Goal: Task Accomplishment & Management: Use online tool/utility

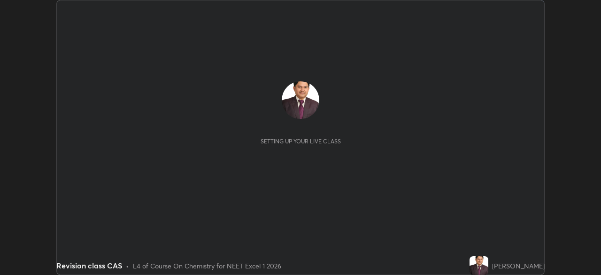
scroll to position [275, 601]
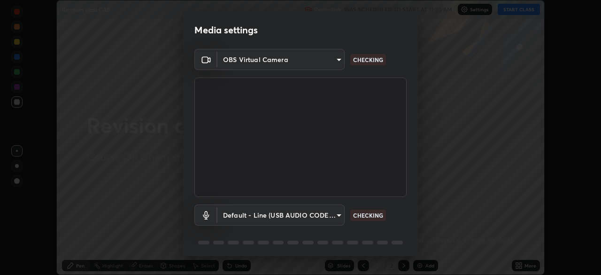
type input "7db3104c3122a209b332b64619111aa91615a24fb0de166504fa5909fce8eb30"
type input "default"
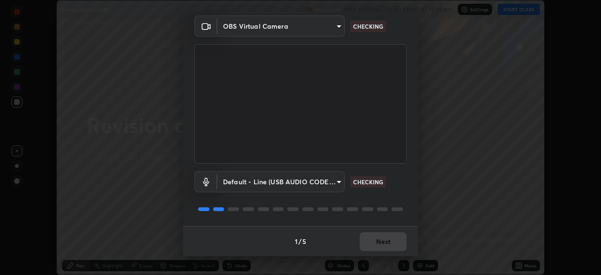
click at [388, 243] on div "1 / 5 Next" at bounding box center [300, 241] width 235 height 30
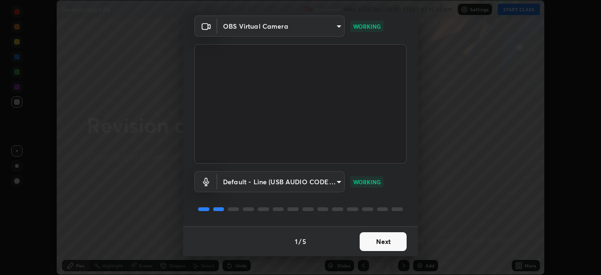
click at [387, 241] on button "Next" at bounding box center [383, 241] width 47 height 19
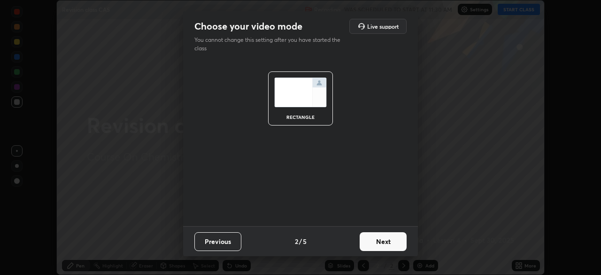
scroll to position [0, 0]
click at [387, 241] on button "Next" at bounding box center [383, 241] width 47 height 19
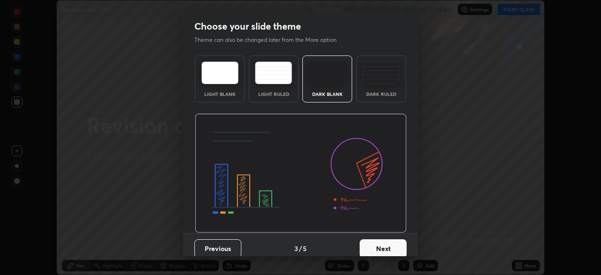
click at [386, 244] on button "Next" at bounding box center [383, 248] width 47 height 19
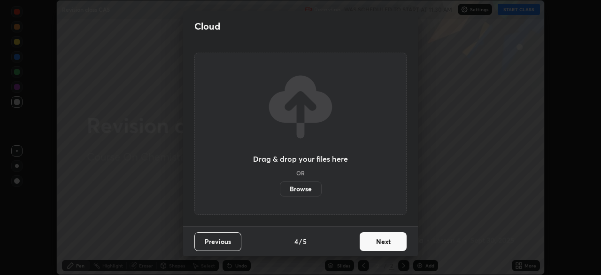
click at [383, 245] on button "Next" at bounding box center [383, 241] width 47 height 19
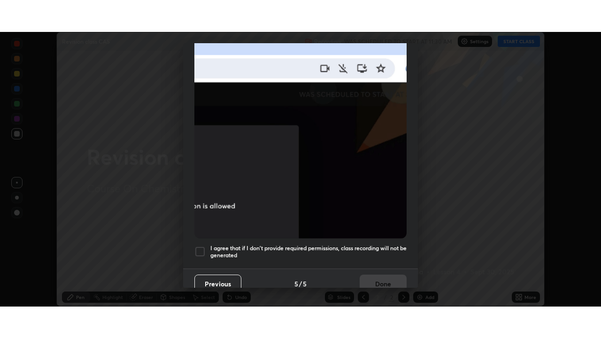
scroll to position [224, 0]
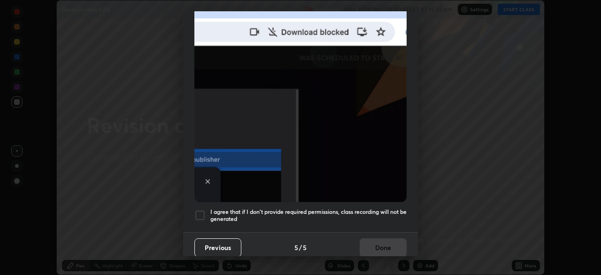
click at [200, 209] on div at bounding box center [199, 214] width 11 height 11
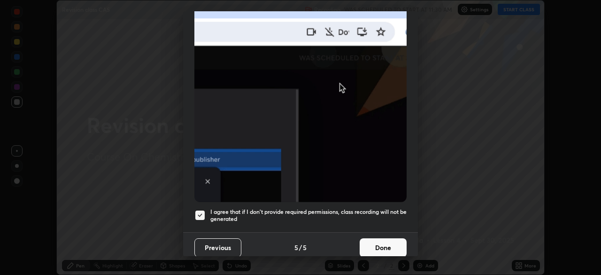
click at [375, 246] on button "Done" at bounding box center [383, 247] width 47 height 19
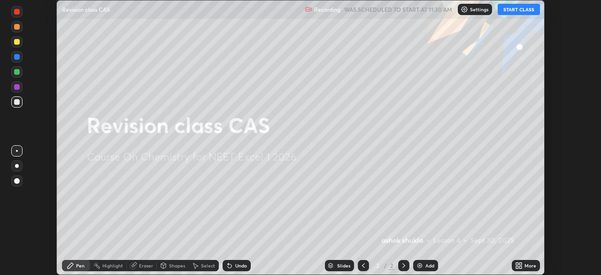
click at [418, 265] on img at bounding box center [420, 266] width 8 height 8
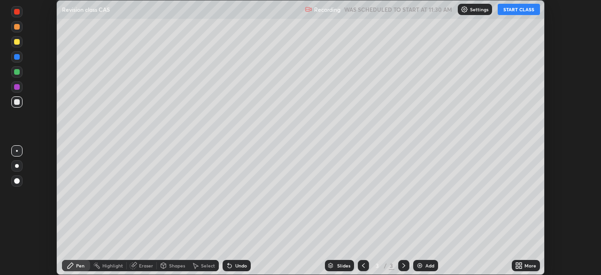
click at [510, 12] on button "START CLASS" at bounding box center [519, 9] width 42 height 11
click at [519, 263] on icon at bounding box center [520, 264] width 2 height 2
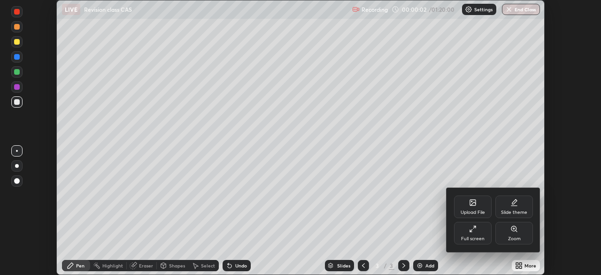
click at [472, 229] on icon at bounding box center [471, 230] width 2 height 2
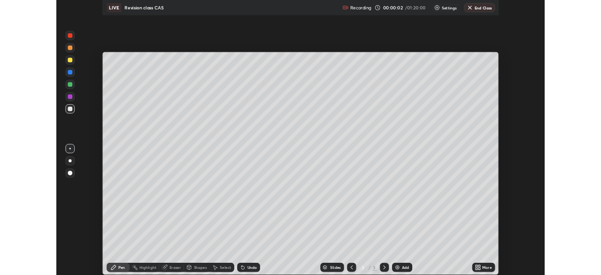
scroll to position [338, 601]
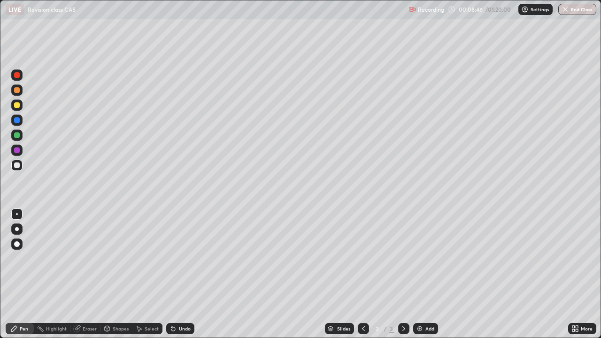
click at [139, 274] on icon at bounding box center [139, 329] width 5 height 6
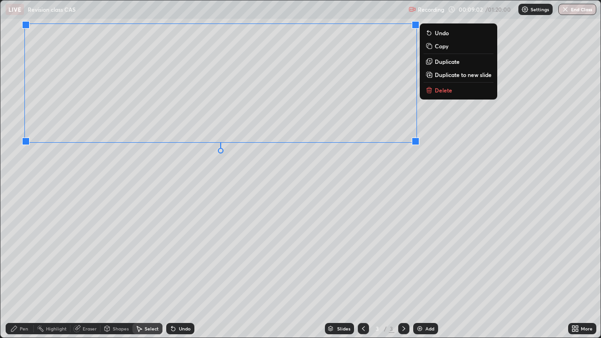
click at [386, 165] on div "0 ° Undo Copy Duplicate Duplicate to new slide Delete" at bounding box center [300, 168] width 600 height 337
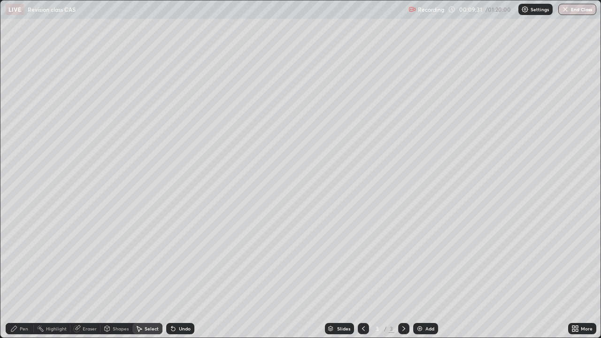
click at [21, 274] on div "Pen" at bounding box center [24, 328] width 8 height 5
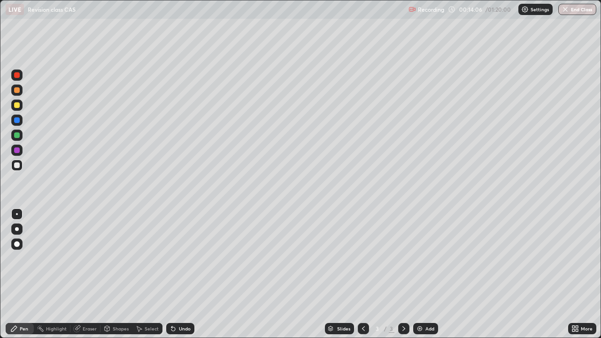
click at [145, 274] on div "Select" at bounding box center [152, 328] width 14 height 5
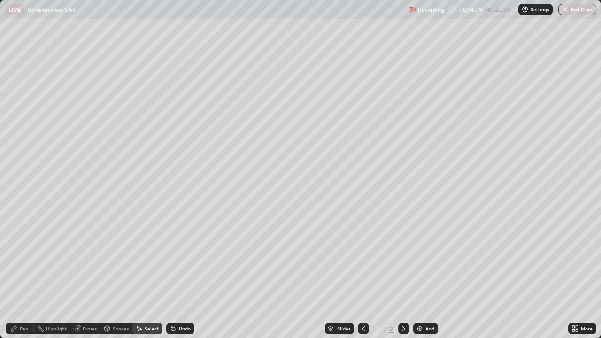
click at [96, 116] on div "0 ° Undo Copy Duplicate Duplicate to new slide Delete" at bounding box center [300, 168] width 600 height 337
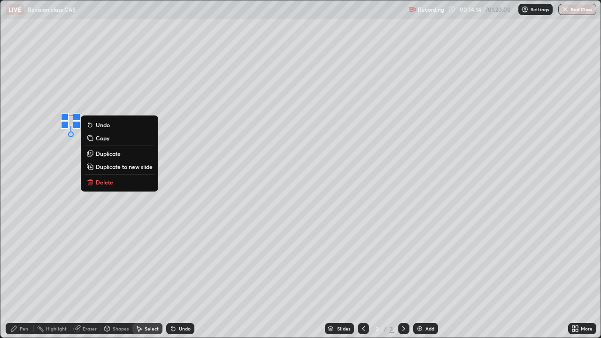
click at [43, 201] on div "0 ° Undo Copy Duplicate Duplicate to new slide Delete" at bounding box center [300, 168] width 600 height 337
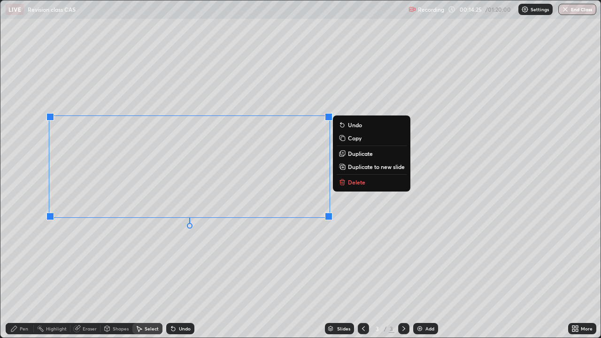
click at [364, 191] on div "0 ° Undo Copy Duplicate Duplicate to new slide Delete" at bounding box center [300, 168] width 600 height 337
click at [368, 228] on div "0 ° Undo Copy Duplicate Duplicate to new slide Delete" at bounding box center [300, 168] width 600 height 337
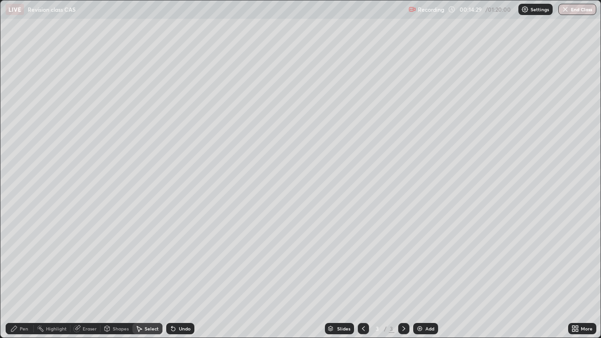
click at [20, 274] on div "Pen" at bounding box center [24, 328] width 8 height 5
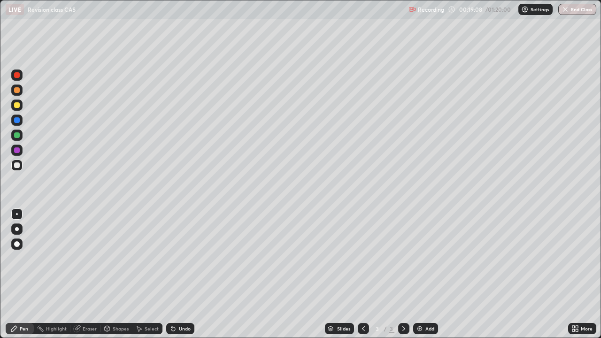
click at [419, 274] on img at bounding box center [420, 329] width 8 height 8
click at [362, 274] on icon at bounding box center [363, 328] width 3 height 5
click at [419, 274] on img at bounding box center [420, 329] width 8 height 8
click at [145, 274] on div "Select" at bounding box center [152, 328] width 14 height 5
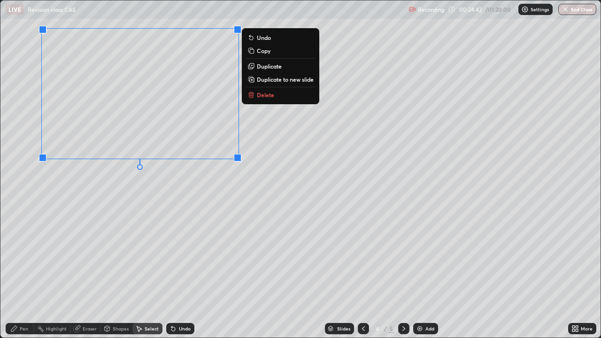
click at [266, 165] on div "0 ° Undo Copy Duplicate Duplicate to new slide Delete" at bounding box center [300, 168] width 600 height 337
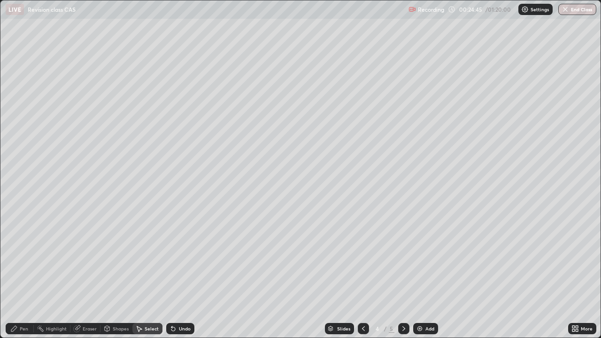
click at [23, 274] on div "Pen" at bounding box center [24, 328] width 8 height 5
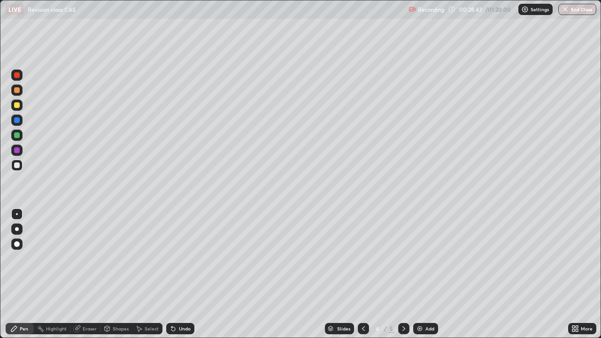
click at [417, 274] on img at bounding box center [420, 329] width 8 height 8
click at [85, 274] on div "Eraser" at bounding box center [85, 328] width 30 height 11
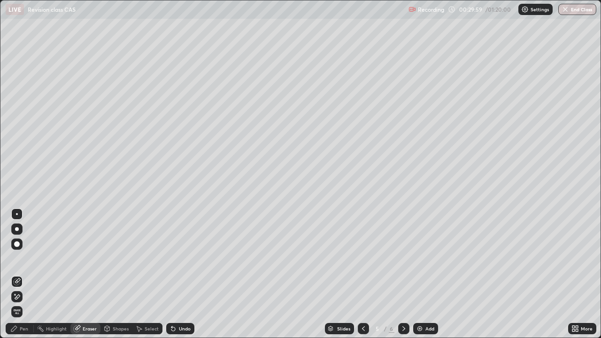
click at [24, 274] on div "Pen" at bounding box center [20, 328] width 28 height 11
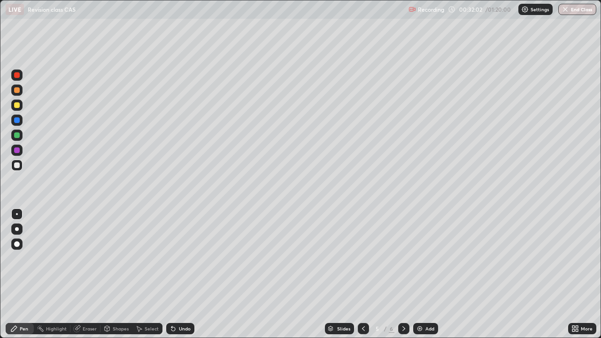
click at [0, 117] on div "Setting up your live class" at bounding box center [300, 169] width 601 height 338
click at [418, 274] on img at bounding box center [420, 329] width 8 height 8
click at [83, 274] on div "Eraser" at bounding box center [90, 328] width 14 height 5
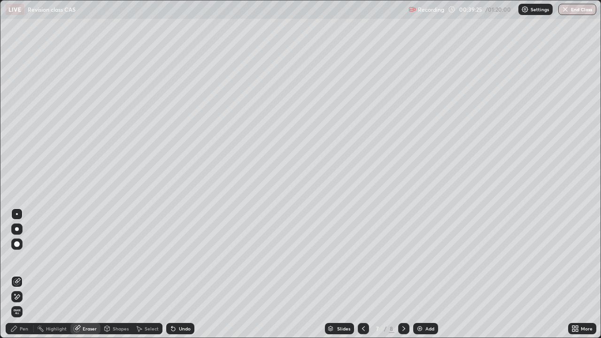
click at [26, 274] on div "Pen" at bounding box center [20, 328] width 28 height 11
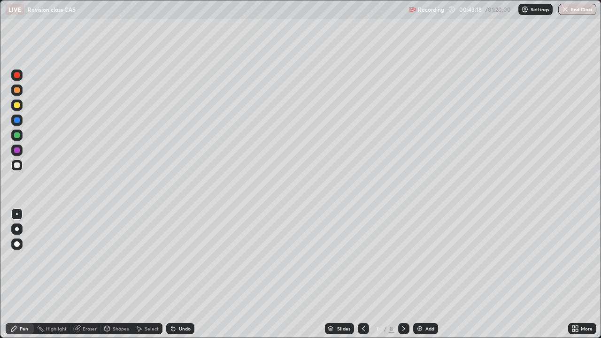
click at [417, 274] on img at bounding box center [420, 329] width 8 height 8
click at [419, 274] on img at bounding box center [420, 329] width 8 height 8
click at [564, 10] on img "button" at bounding box center [566, 10] width 8 height 8
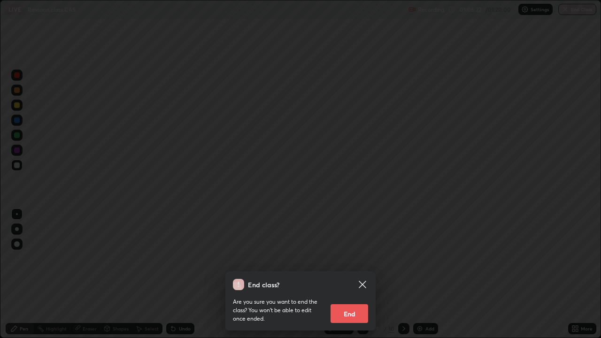
click at [347, 274] on button "End" at bounding box center [350, 313] width 38 height 19
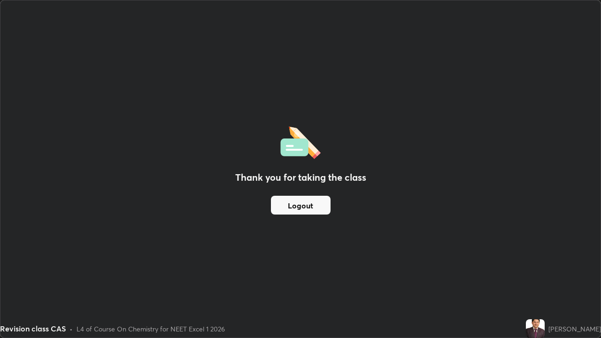
click at [193, 42] on div "Thank you for taking the class Logout" at bounding box center [300, 168] width 600 height 337
click at [297, 201] on button "Logout" at bounding box center [301, 205] width 60 height 19
click at [297, 207] on button "Logout" at bounding box center [301, 205] width 60 height 19
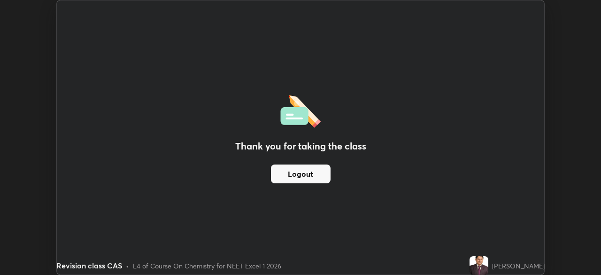
scroll to position [46688, 46361]
